Goal: Check status

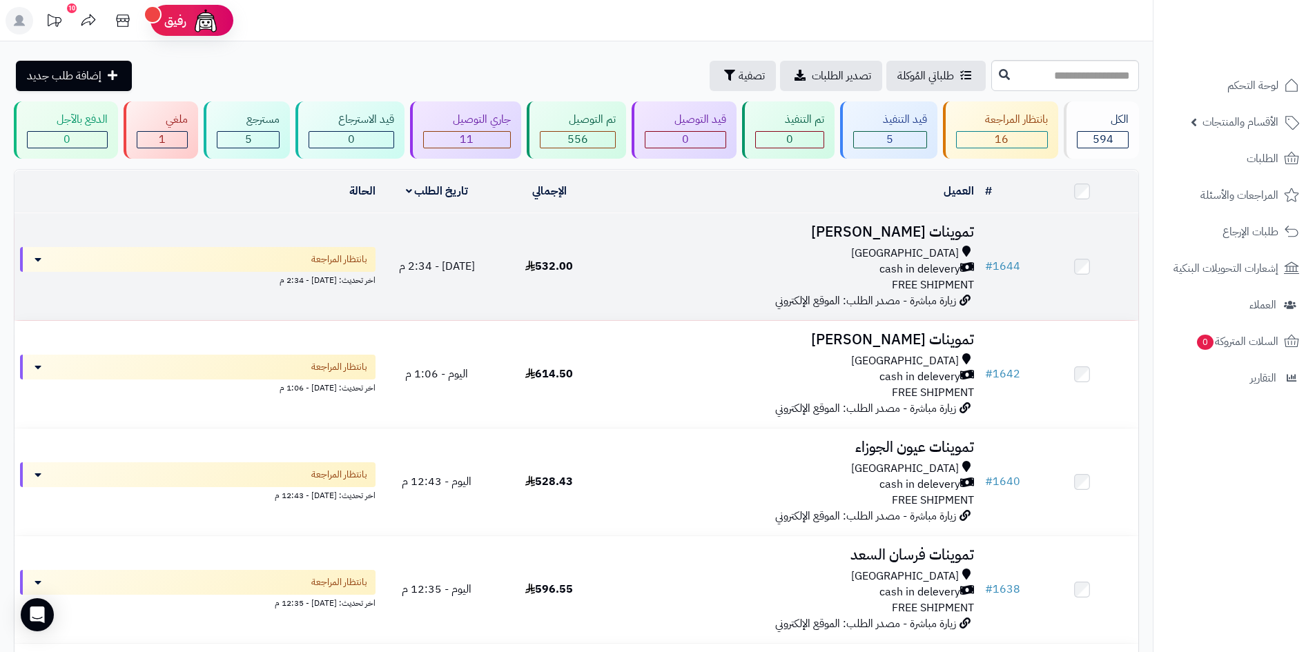
click at [856, 276] on div "Riyadh cash in delevery FREE SHIPMENT" at bounding box center [792, 270] width 363 height 48
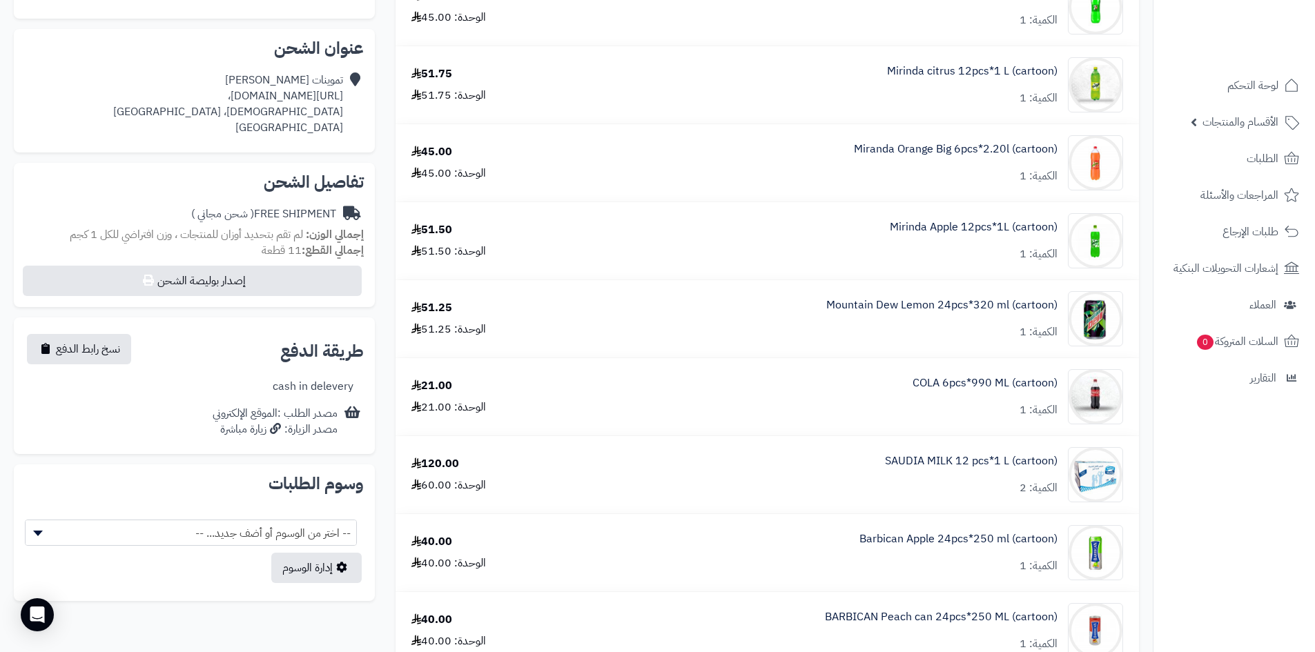
scroll to position [483, 0]
